Goal: Task Accomplishment & Management: Use online tool/utility

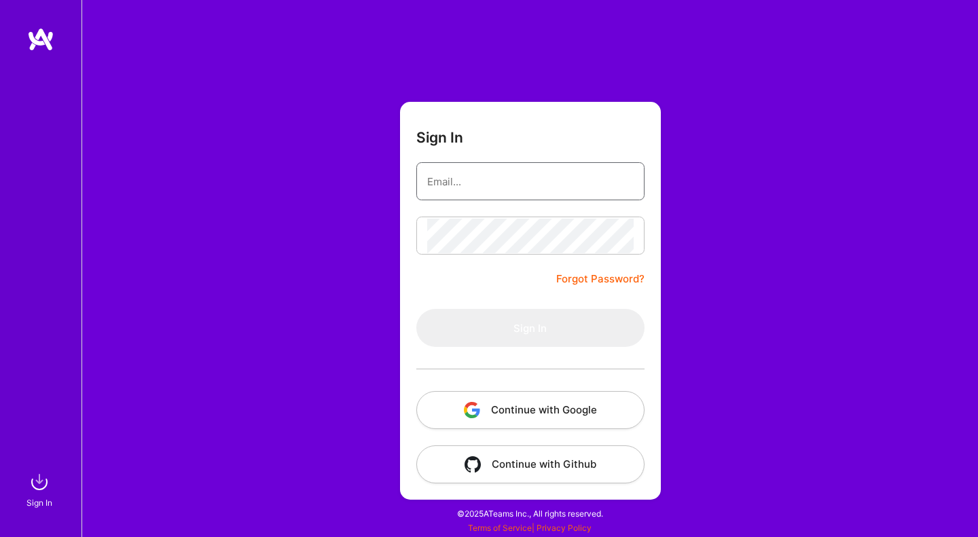
type input "[EMAIL_ADDRESS][DOMAIN_NAME]"
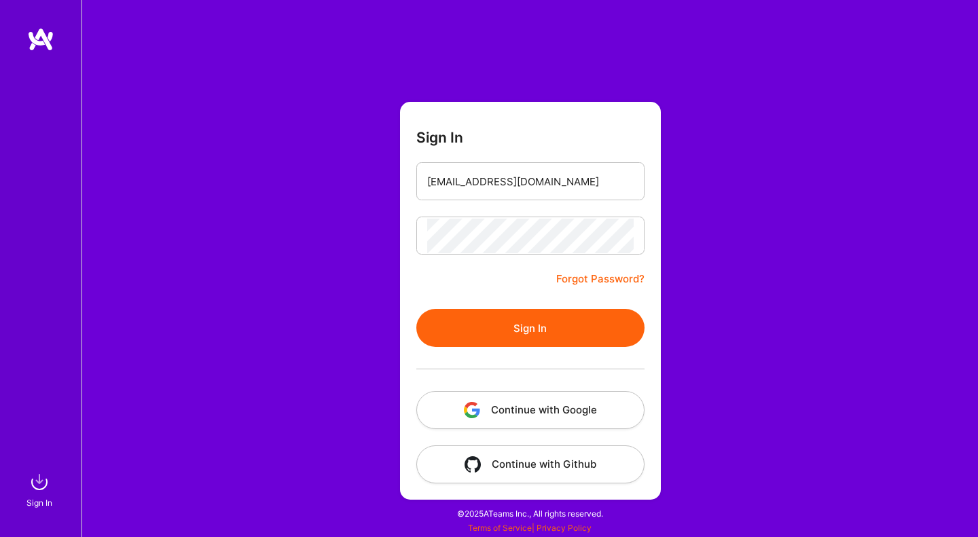
click at [488, 333] on button "Sign In" at bounding box center [530, 328] width 228 height 38
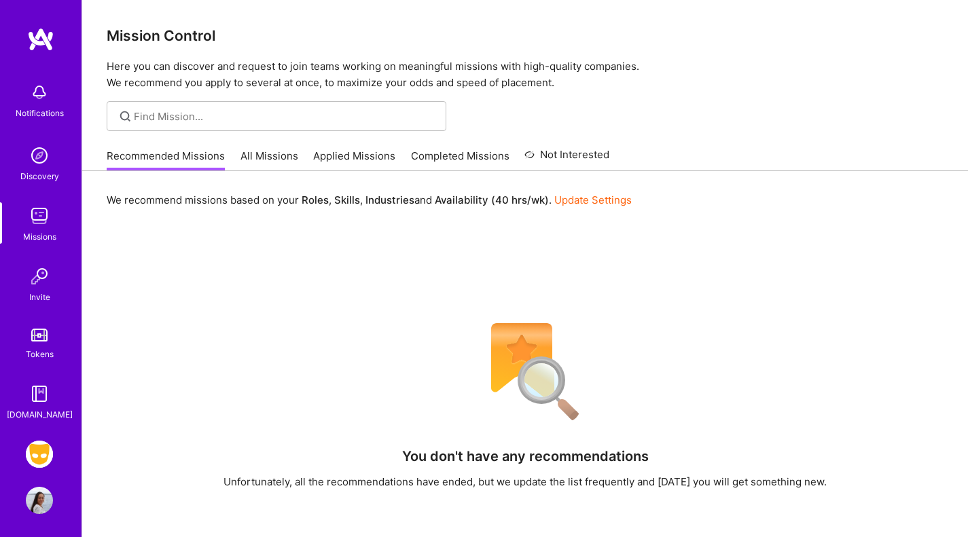
click at [33, 457] on img at bounding box center [39, 454] width 27 height 27
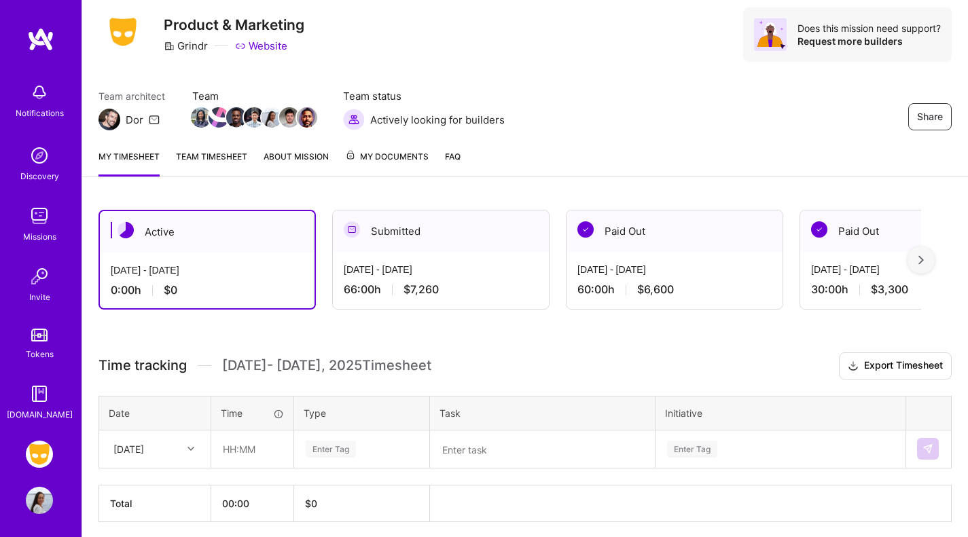
scroll to position [91, 0]
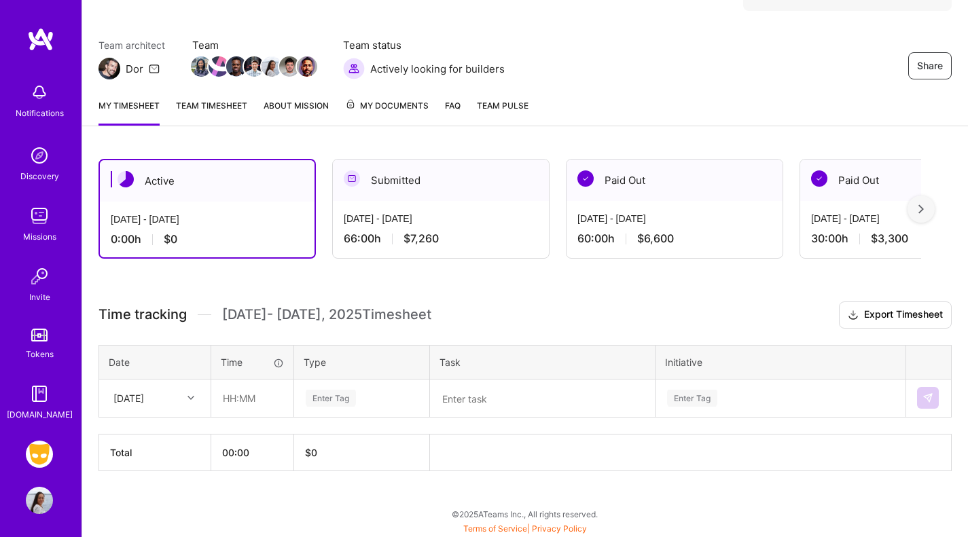
click at [144, 395] on div "[DATE]" at bounding box center [128, 398] width 31 height 14
click at [149, 435] on div "[DATE]" at bounding box center [155, 437] width 110 height 25
click at [249, 401] on input "text" at bounding box center [252, 399] width 81 height 36
type input "06:00"
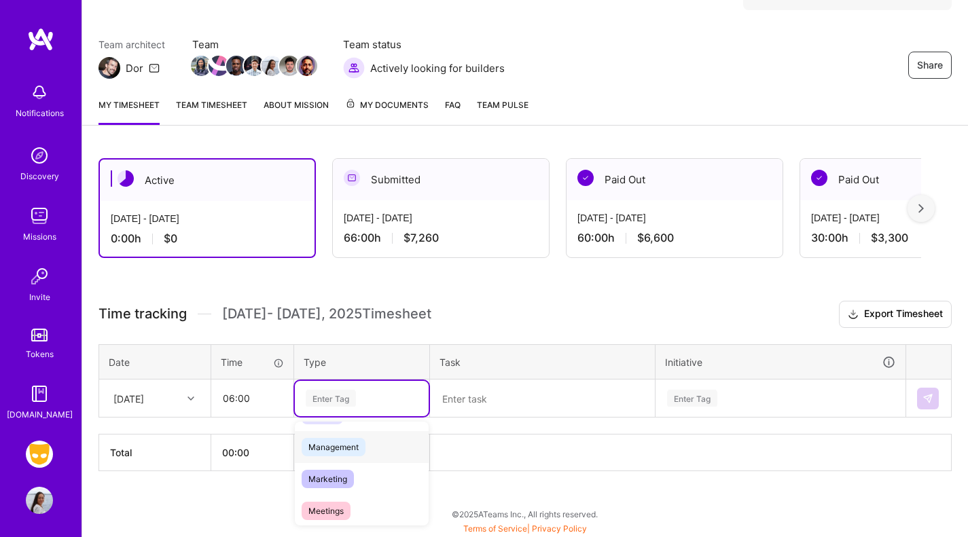
scroll to position [164, 0]
click at [342, 473] on span "Marketing" at bounding box center [328, 471] width 52 height 18
click at [502, 398] on textarea at bounding box center [542, 398] width 222 height 35
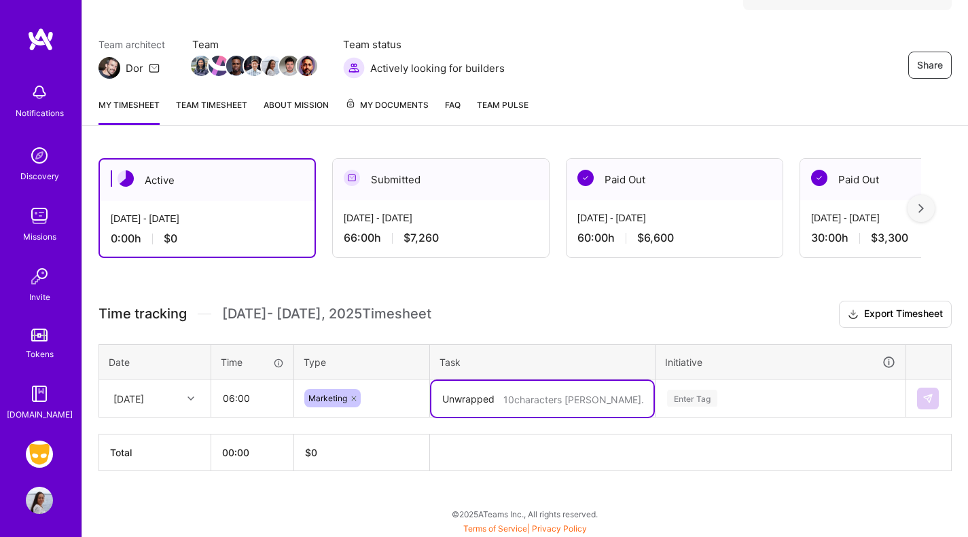
click at [685, 400] on div "Enter Tag" at bounding box center [780, 398] width 249 height 35
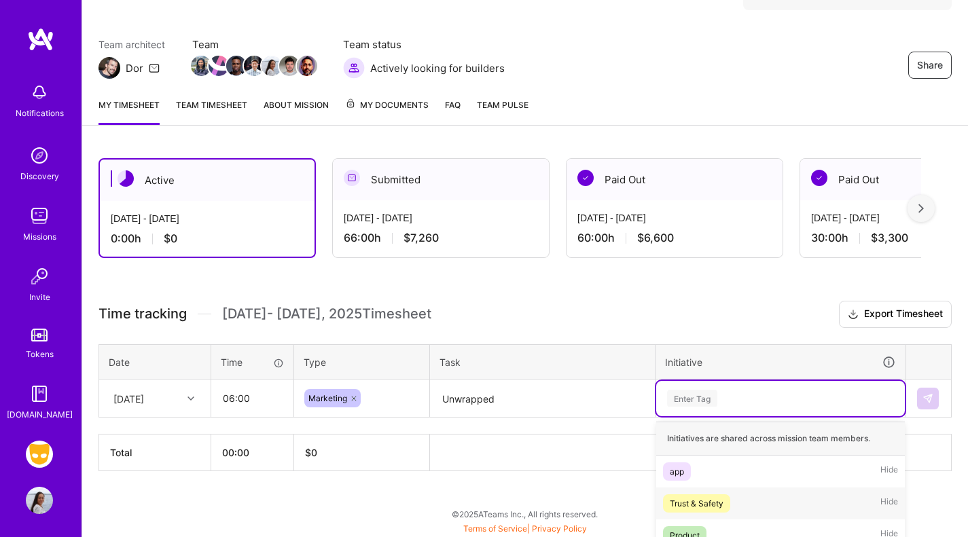
scroll to position [254, 0]
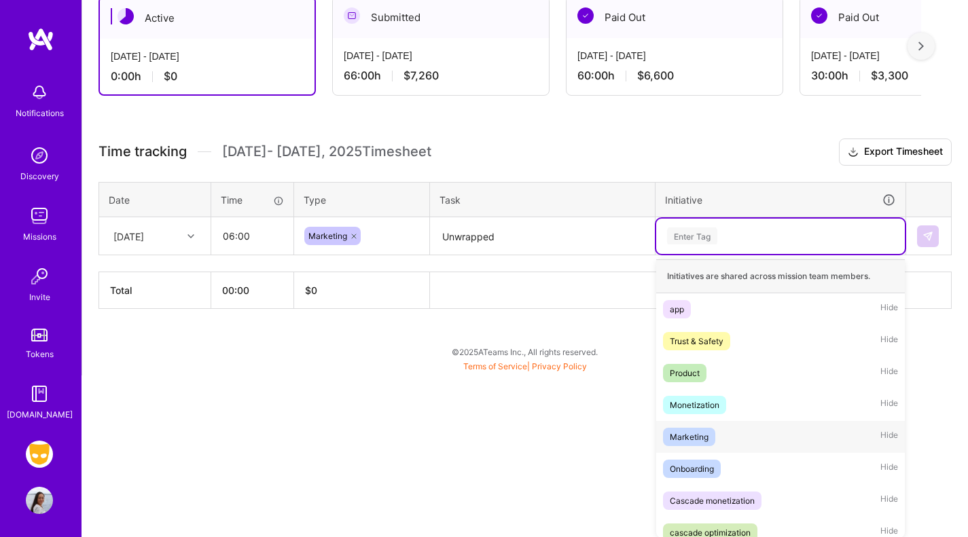
click at [693, 437] on div "Marketing" at bounding box center [689, 437] width 39 height 14
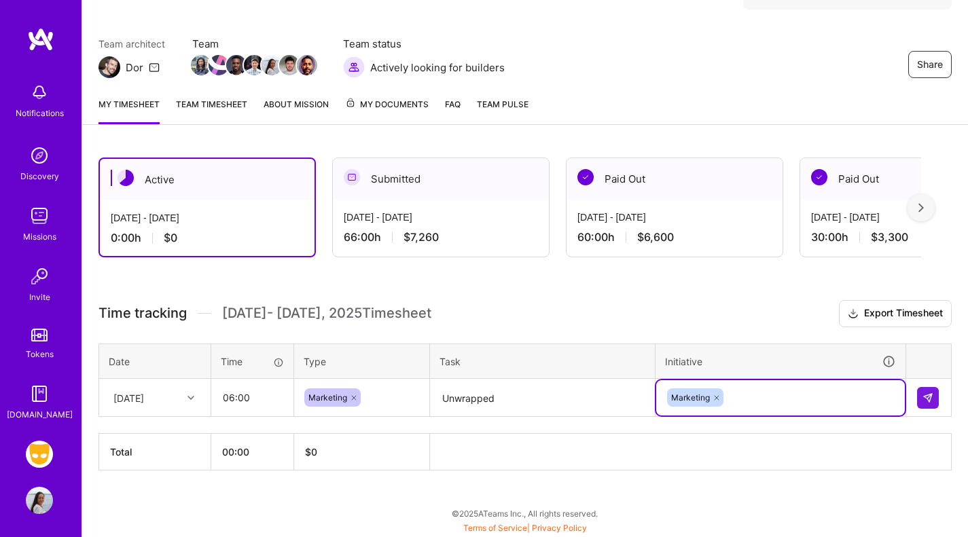
scroll to position [92, 0]
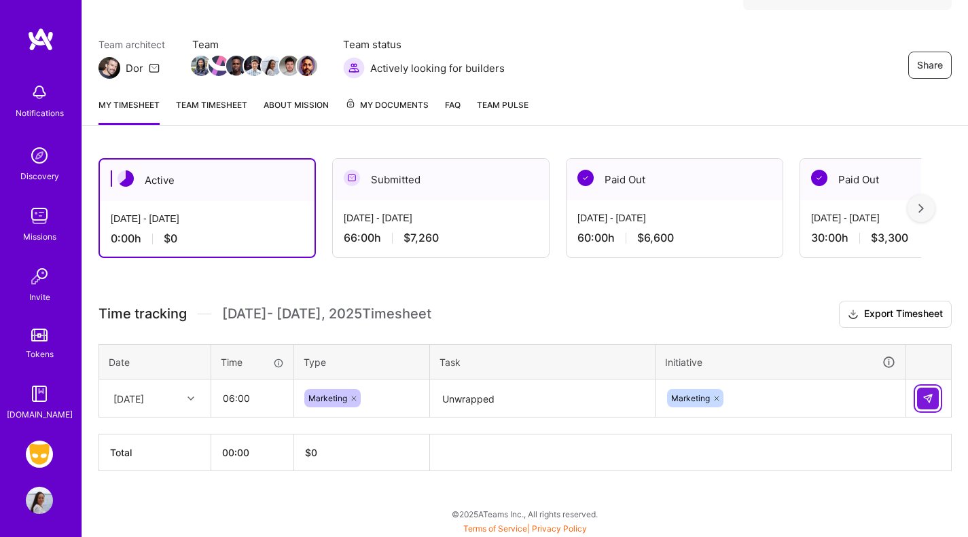
click at [927, 397] on img at bounding box center [927, 398] width 11 height 11
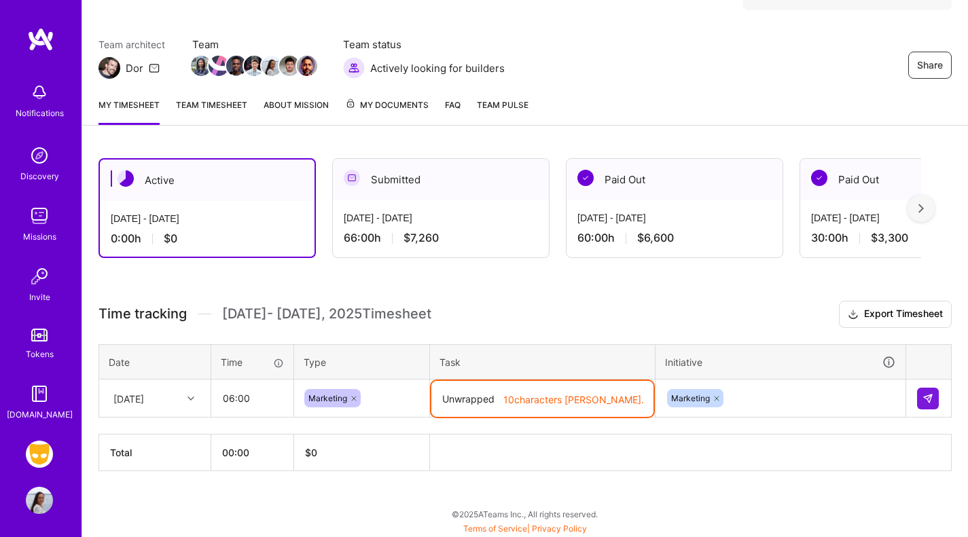
click at [495, 400] on textarea "Unwrapped" at bounding box center [542, 399] width 222 height 36
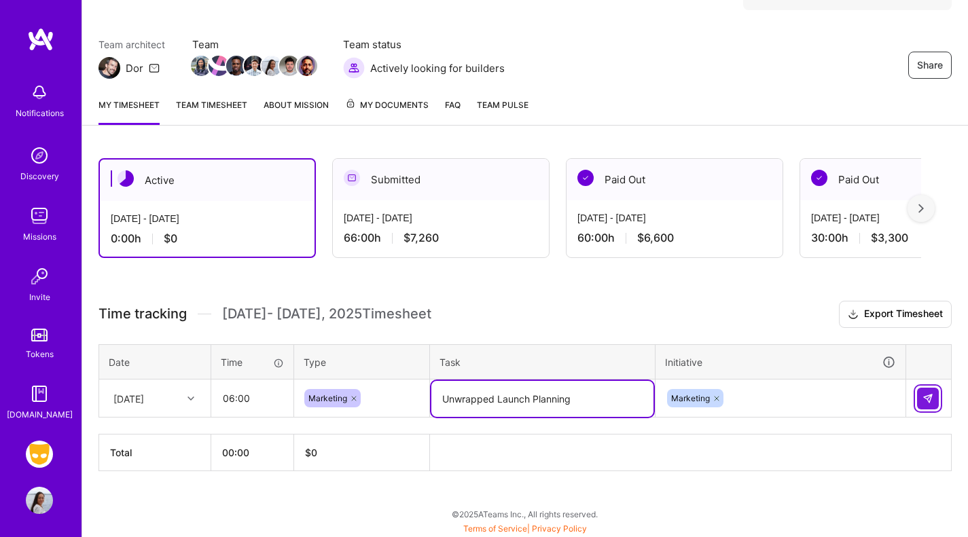
type textarea "Unwrapped Launch Planning"
click at [934, 391] on button at bounding box center [928, 399] width 22 height 22
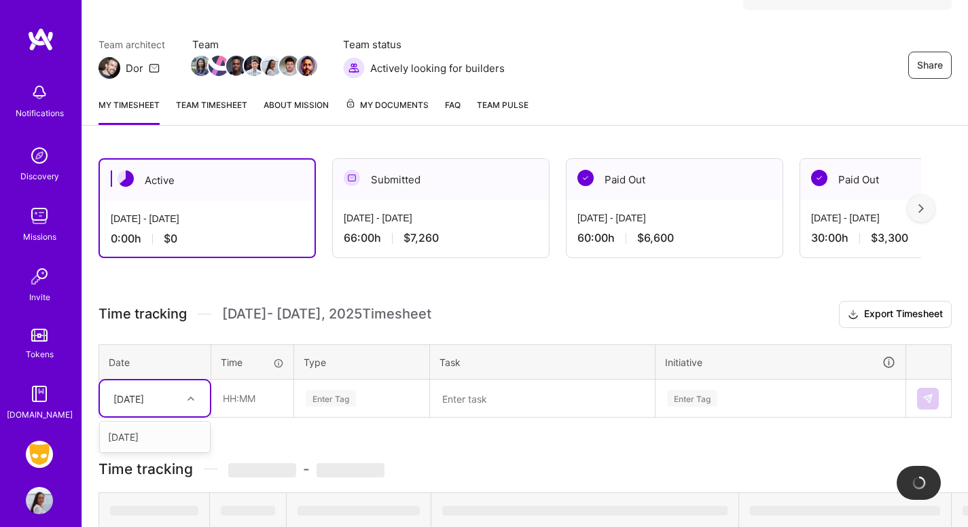
click at [144, 395] on div "[DATE]" at bounding box center [128, 398] width 31 height 14
click at [147, 437] on div "[DATE]" at bounding box center [155, 437] width 110 height 25
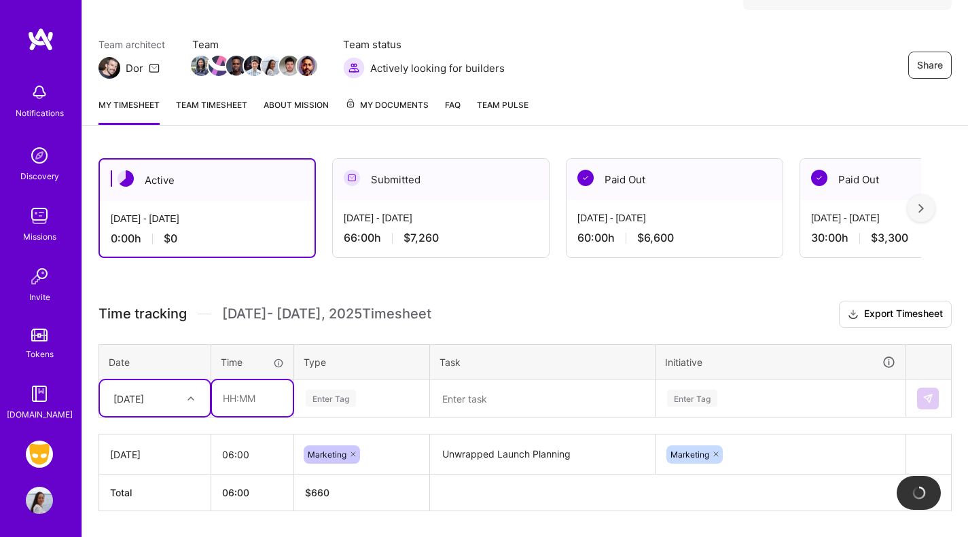
click at [236, 396] on input "text" at bounding box center [252, 398] width 81 height 36
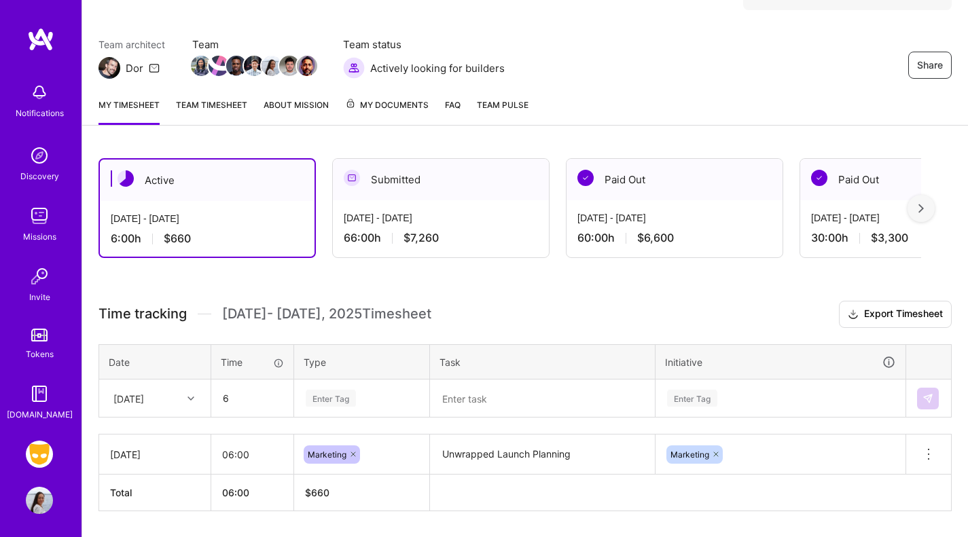
type input "06:00"
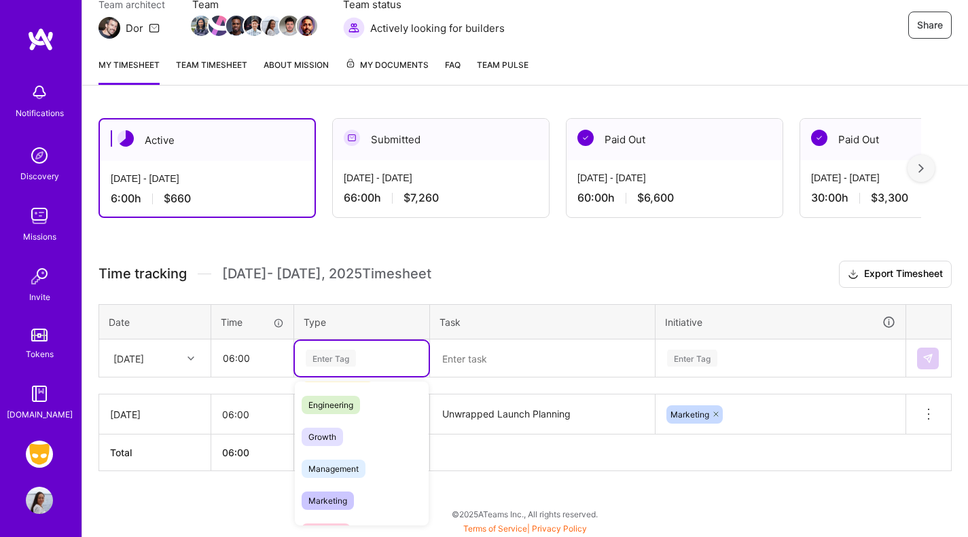
scroll to position [95, 0]
click at [332, 498] on span "Marketing" at bounding box center [328, 499] width 52 height 18
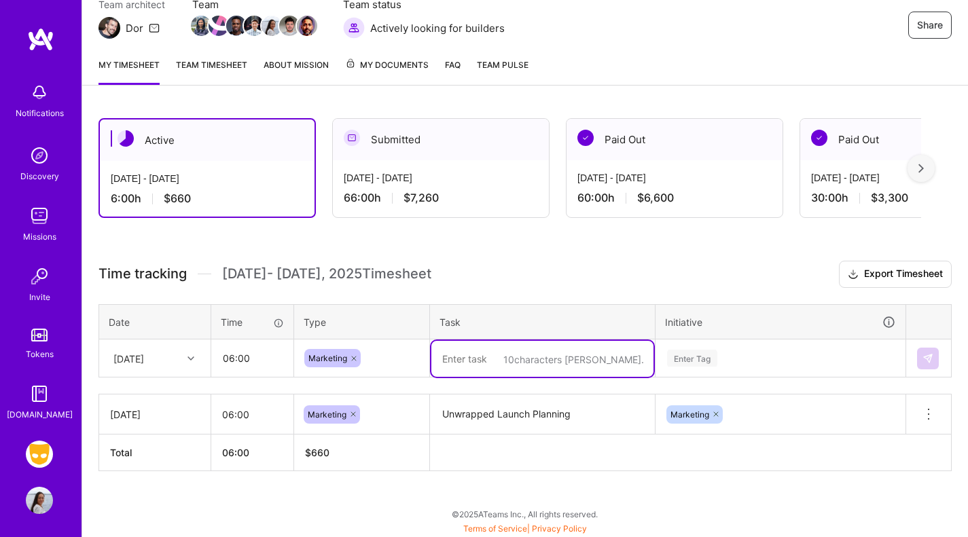
click at [483, 355] on textarea at bounding box center [542, 359] width 222 height 36
type textarea "Unwrapped Launch Plan"
click at [702, 355] on div "Enter Tag" at bounding box center [780, 357] width 249 height 35
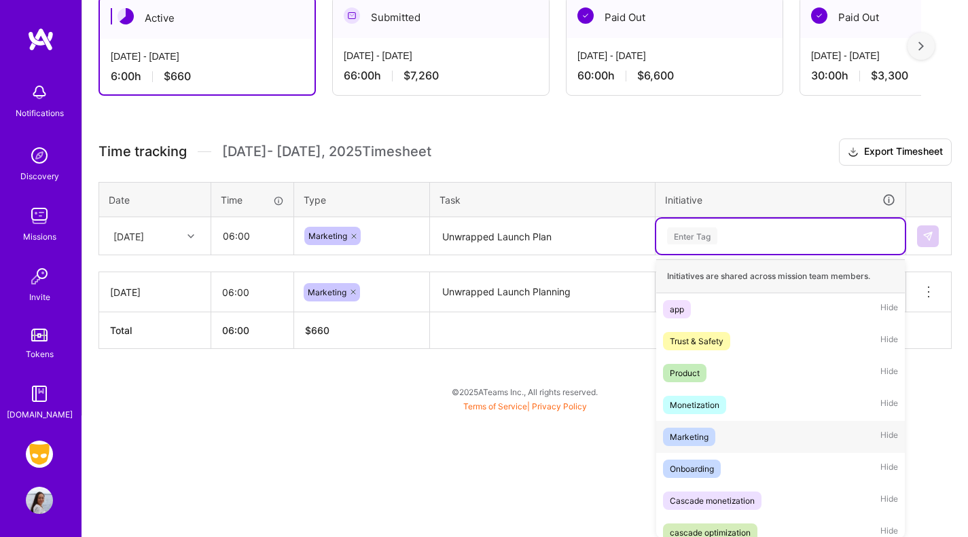
click at [704, 439] on div "Marketing" at bounding box center [689, 437] width 39 height 14
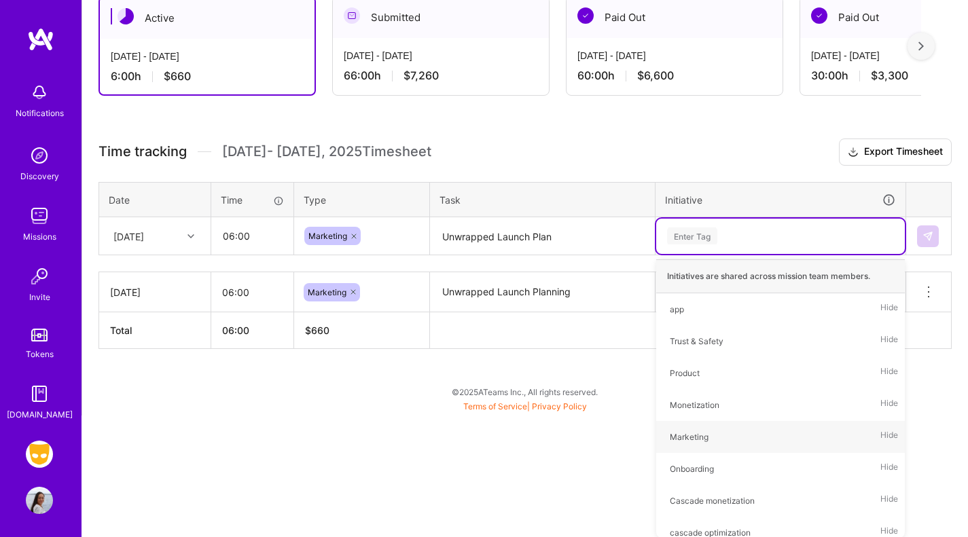
scroll to position [132, 0]
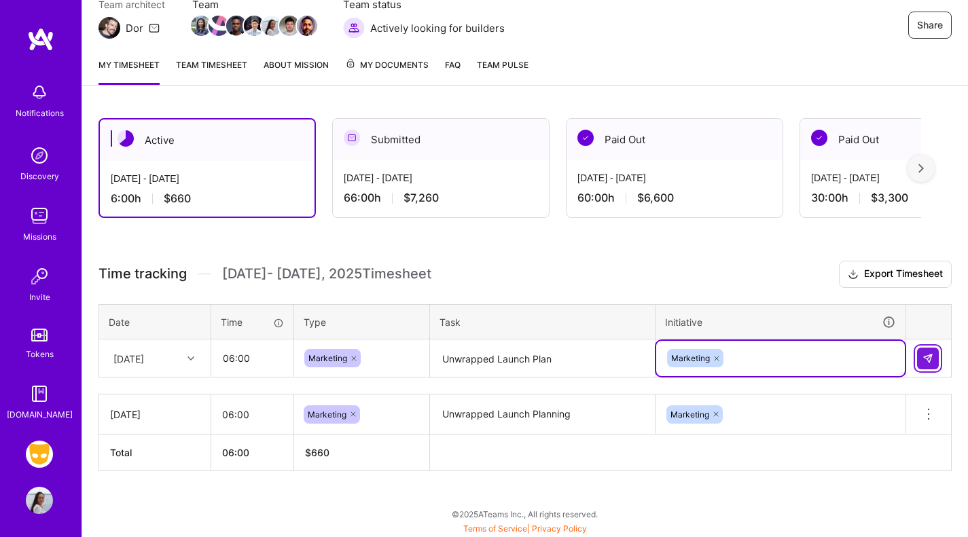
click at [929, 357] on img at bounding box center [927, 358] width 11 height 11
